Goal: Check status: Check status

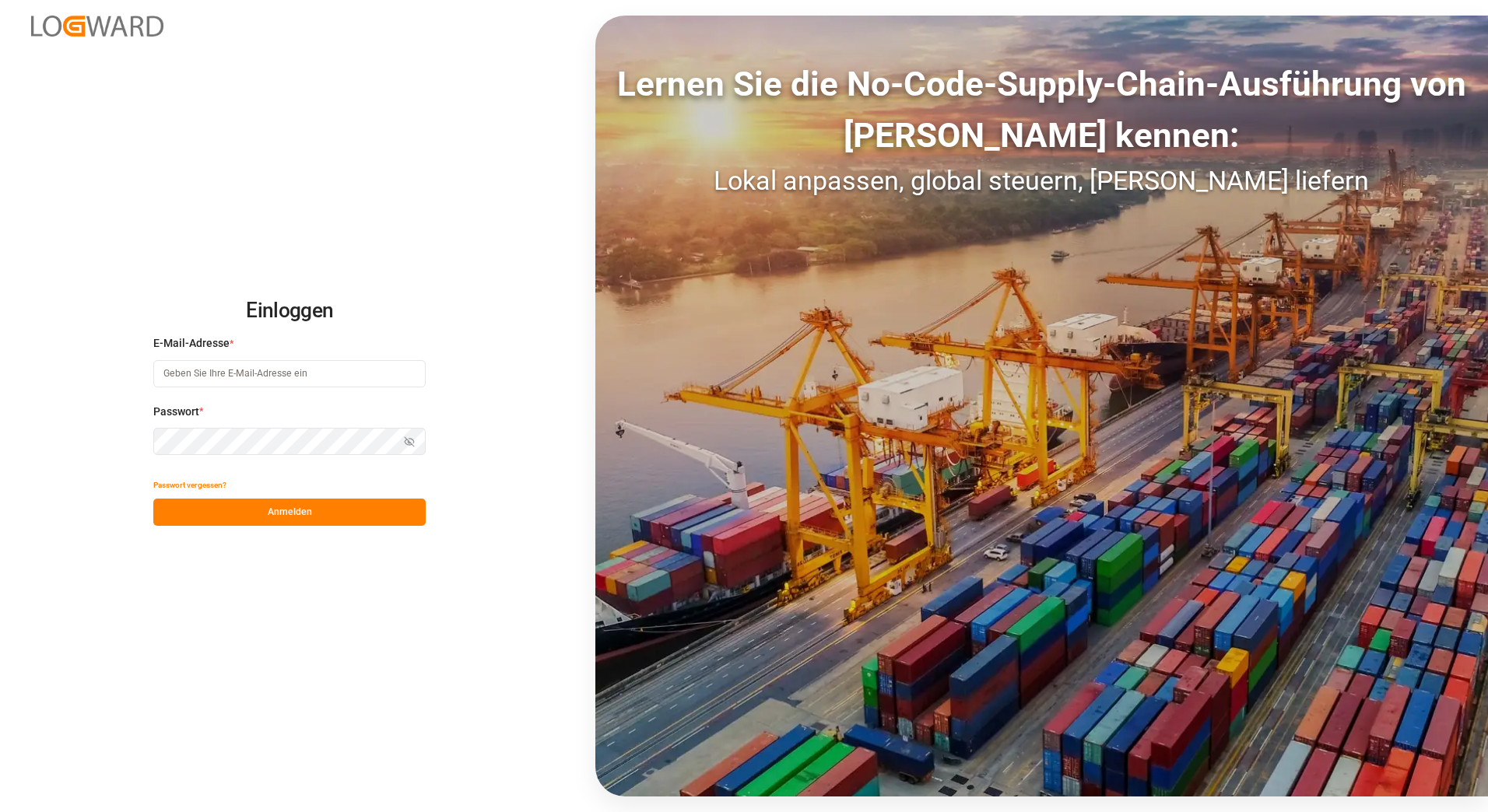
click at [217, 377] on input at bounding box center [289, 374] width 272 height 27
type input "[PERSON_NAME][EMAIL_ADDRESS][PERSON_NAME][DOMAIN_NAME]"
click at [283, 518] on button "Anmelden" at bounding box center [289, 513] width 272 height 27
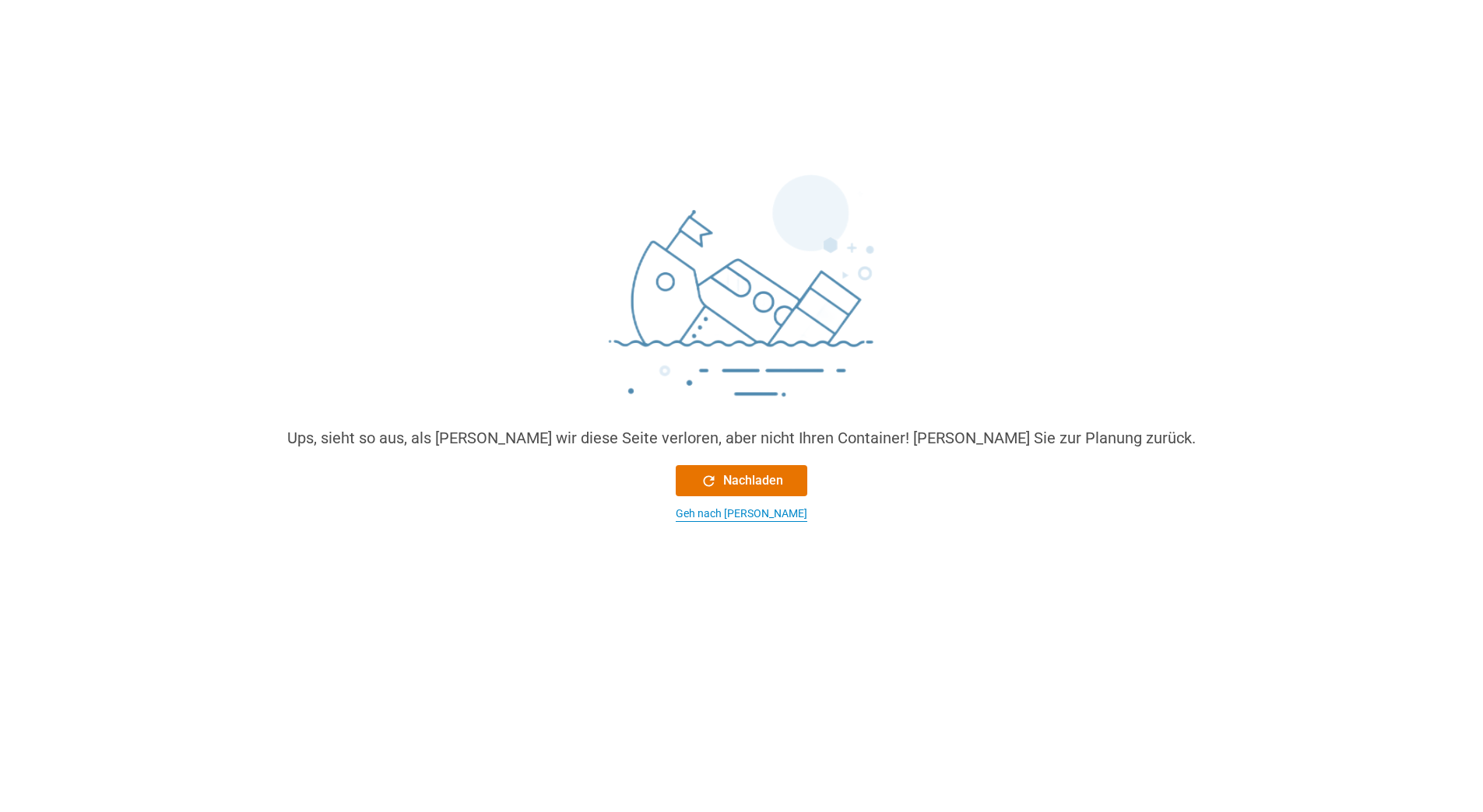
click at [724, 515] on div "Geh nach [PERSON_NAME]" at bounding box center [742, 514] width 132 height 16
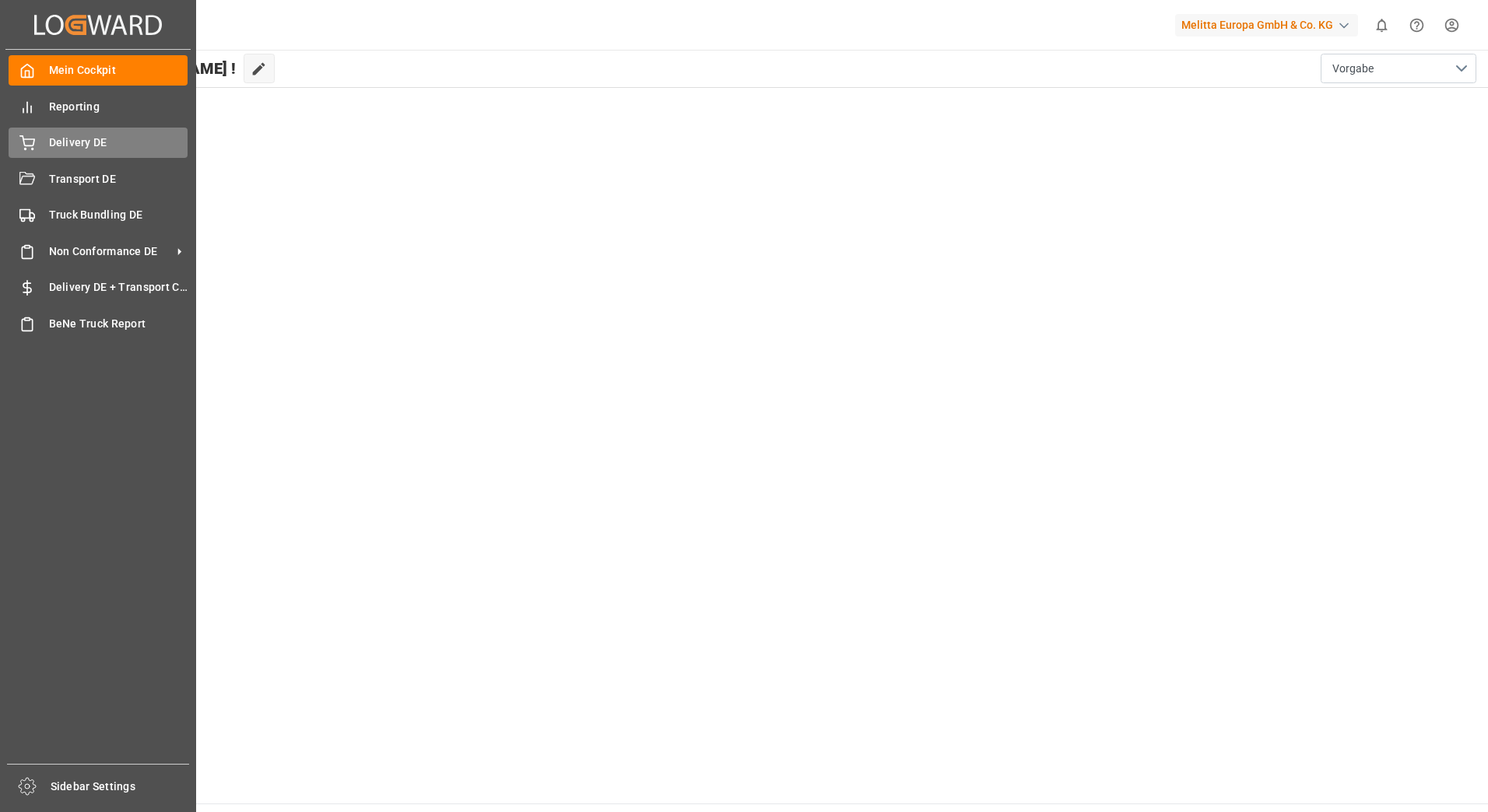
click at [28, 149] on icon at bounding box center [27, 143] width 16 height 16
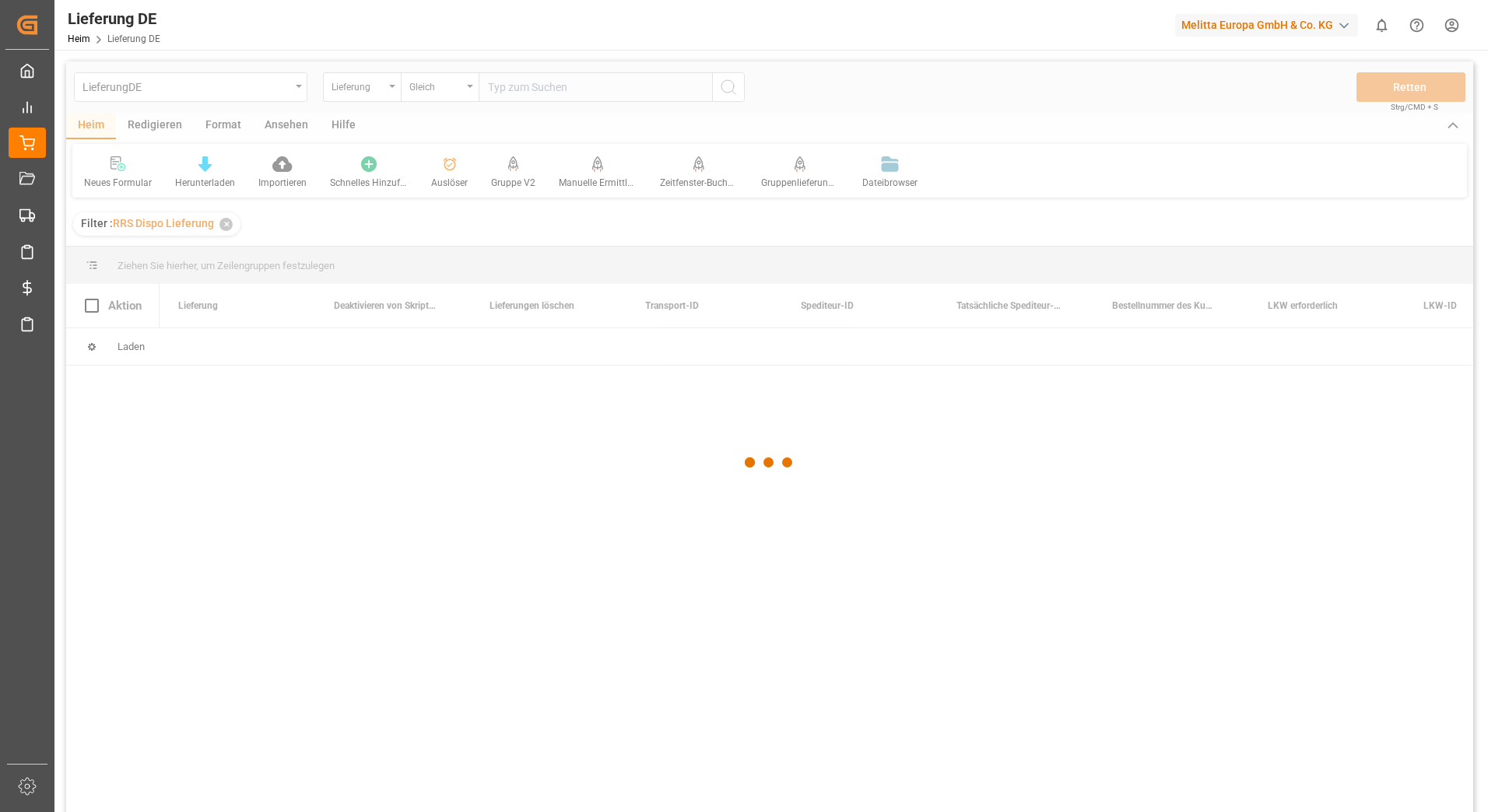
click at [544, 86] on div at bounding box center [770, 462] width 1408 height 803
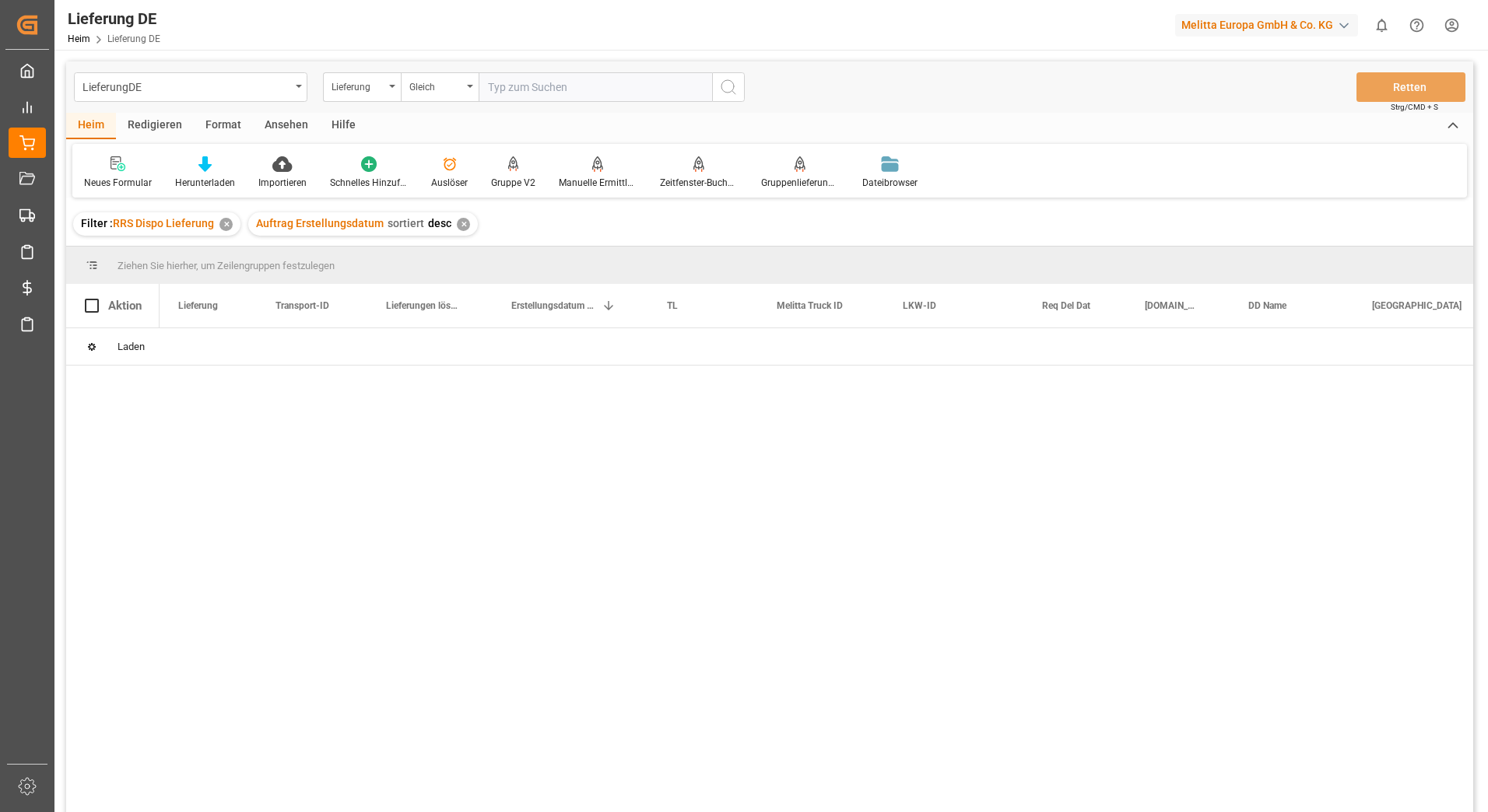
click at [544, 86] on input "text" at bounding box center [595, 87] width 234 height 30
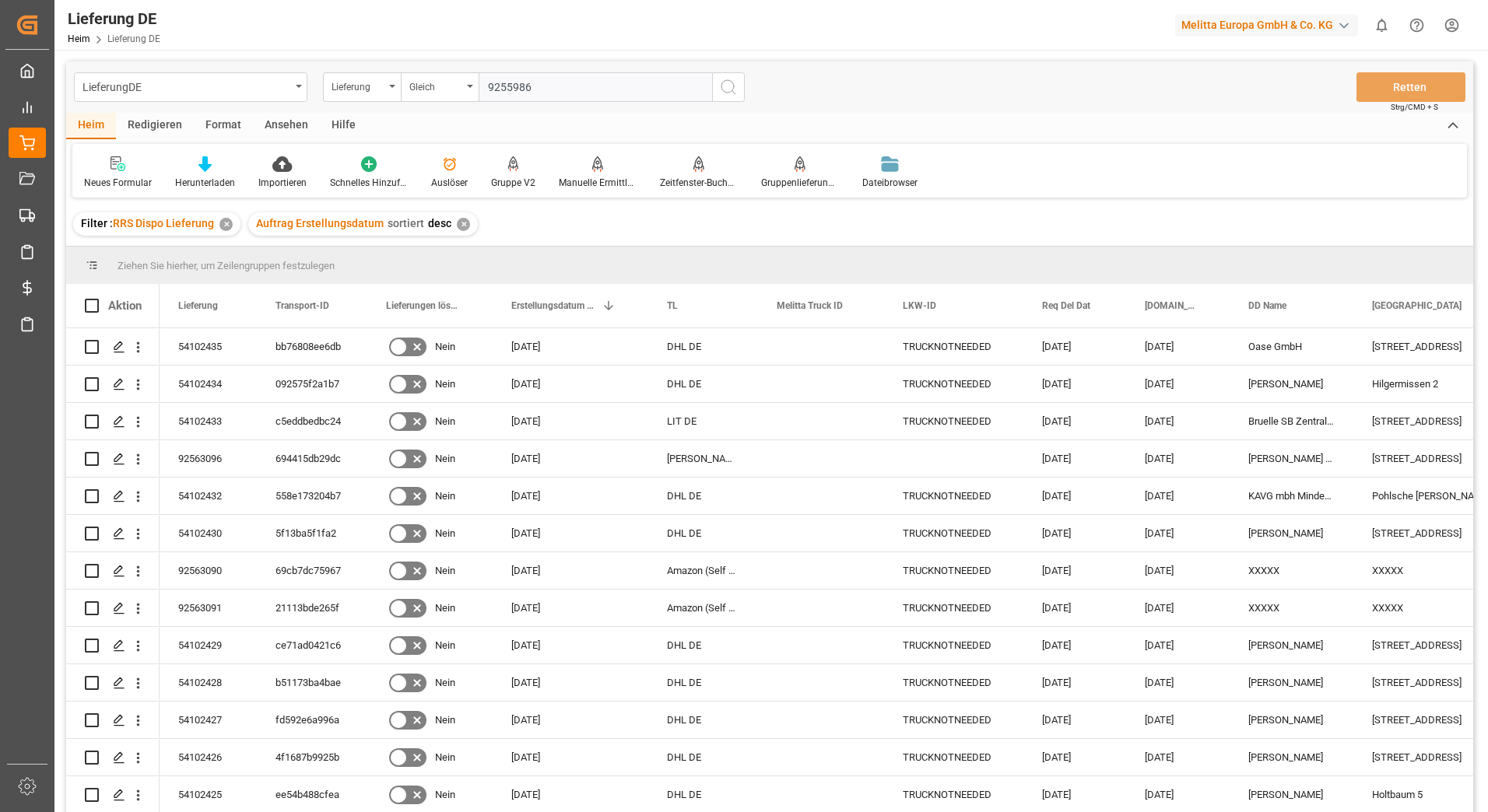
type input "92559860"
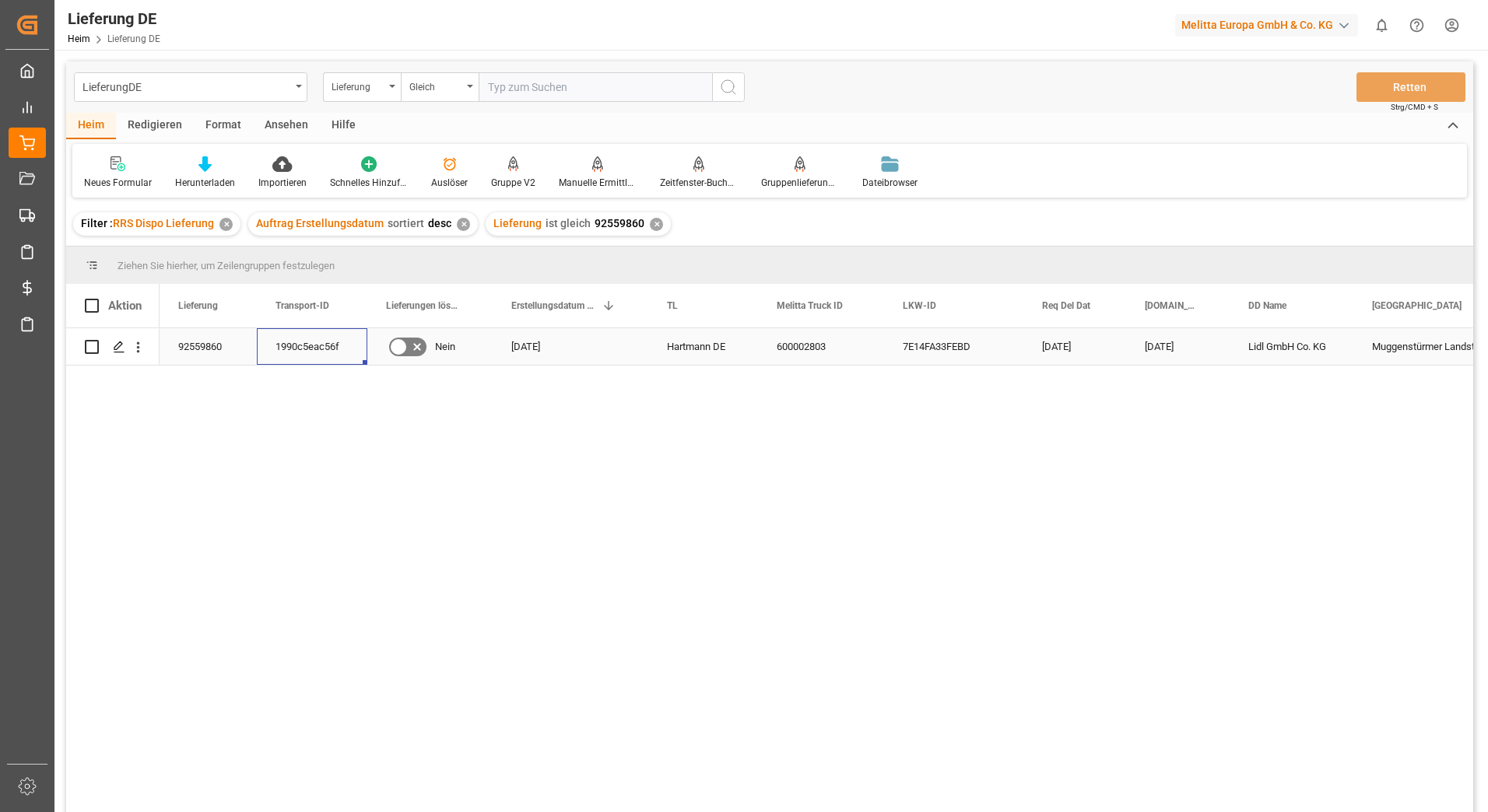
click at [311, 357] on div "1990c5eac56f" at bounding box center [312, 347] width 111 height 37
click at [322, 354] on div "1990c5eac56f" at bounding box center [312, 347] width 111 height 37
